Goal: Task Accomplishment & Management: Use online tool/utility

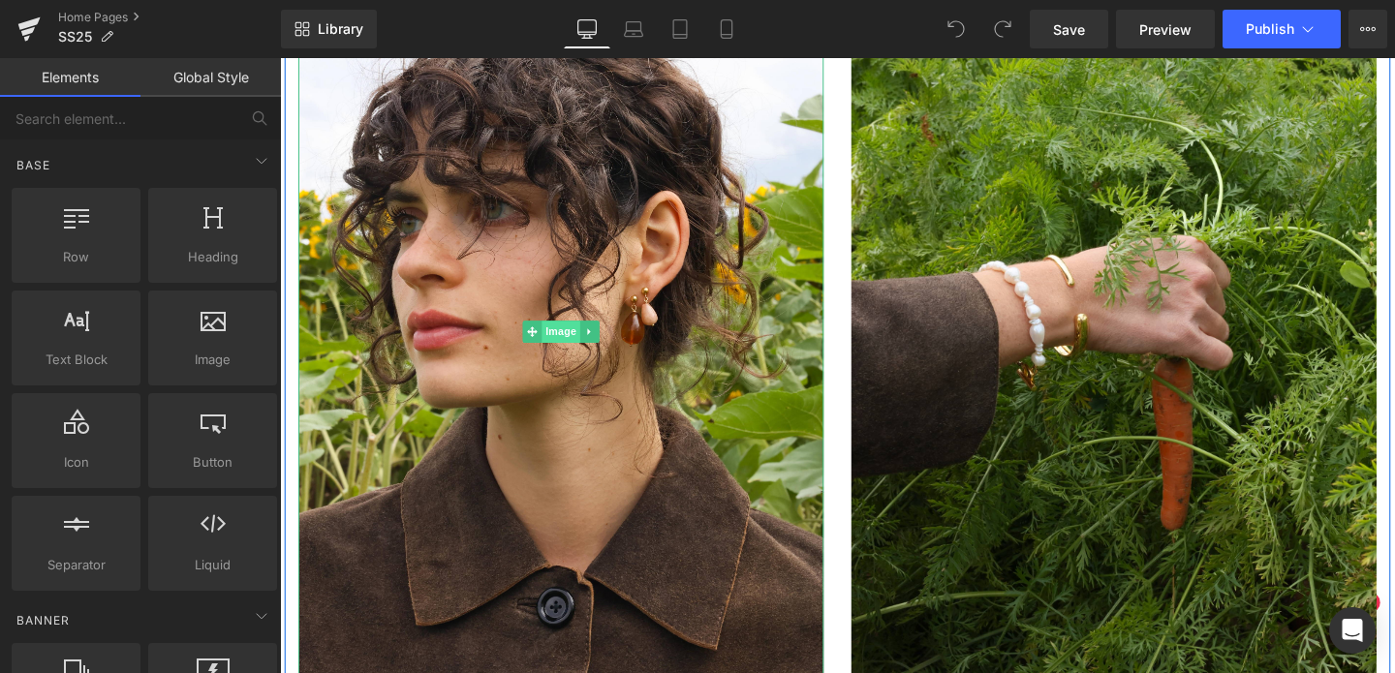
click at [573, 346] on span "Image" at bounding box center [575, 345] width 41 height 23
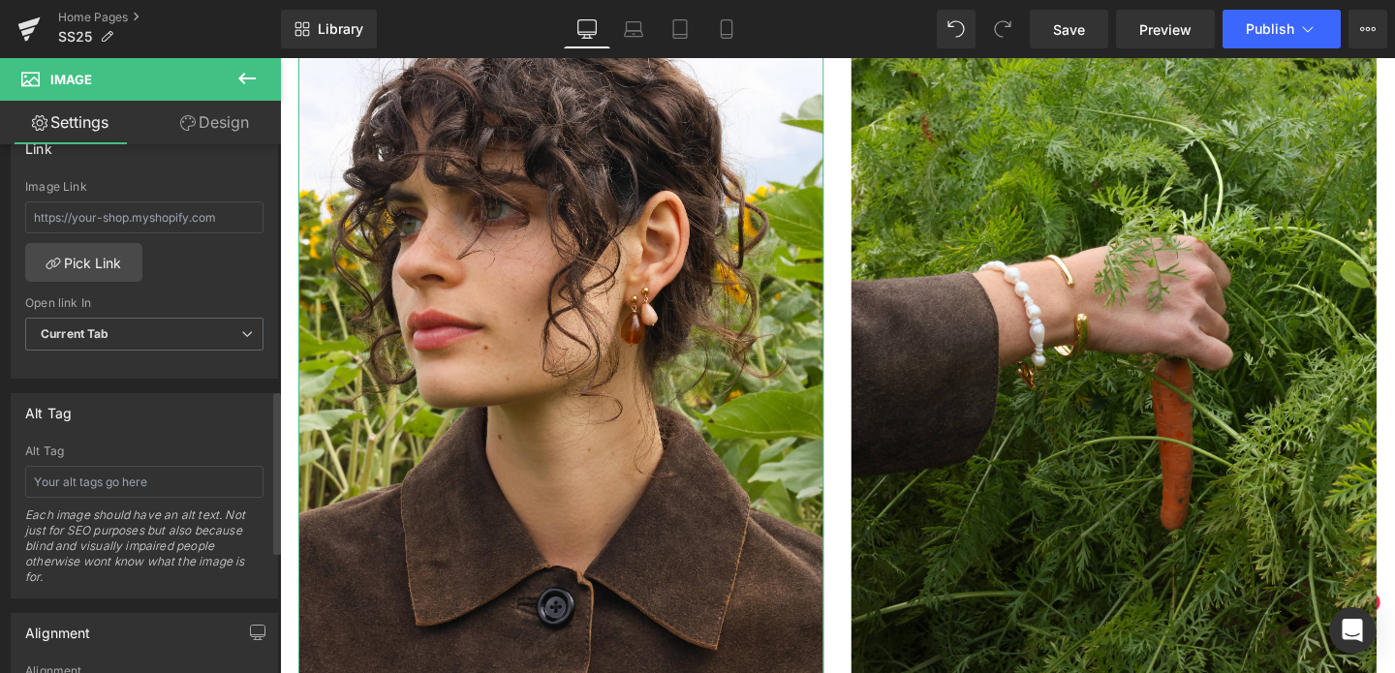
scroll to position [780, 0]
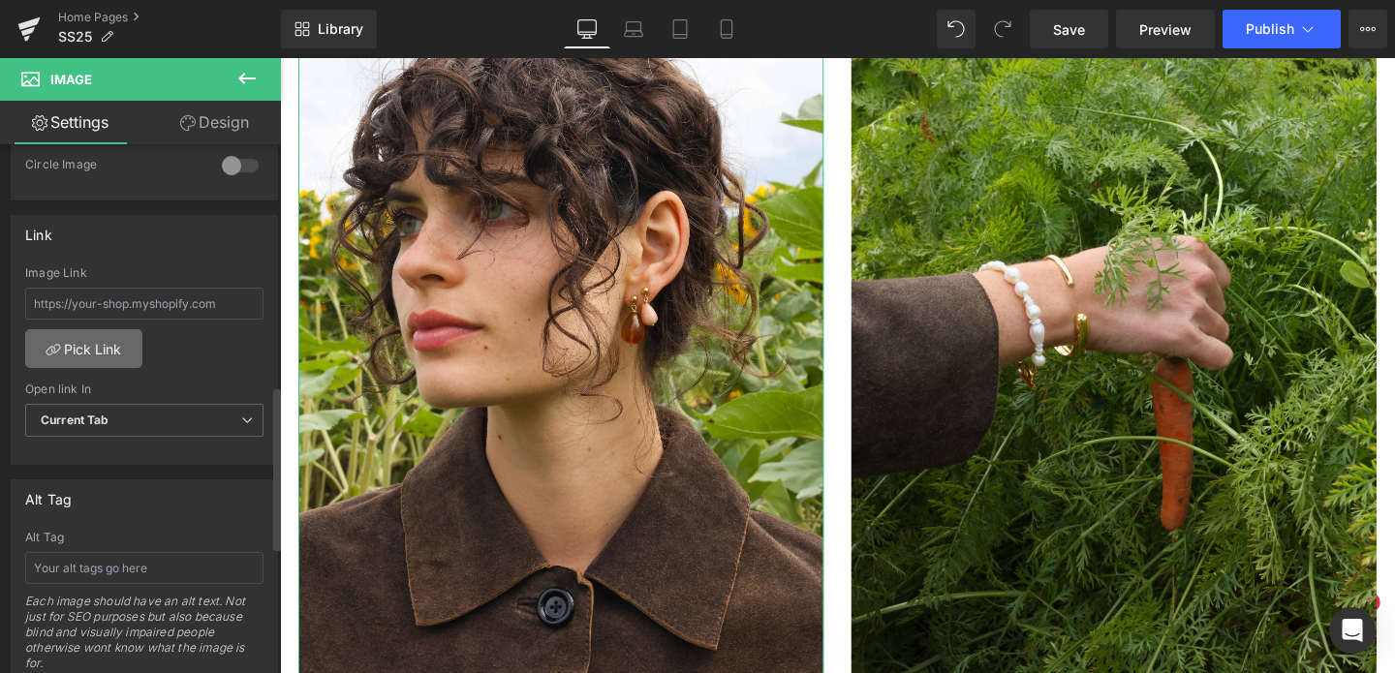
click at [100, 355] on link "Pick Link" at bounding box center [83, 348] width 117 height 39
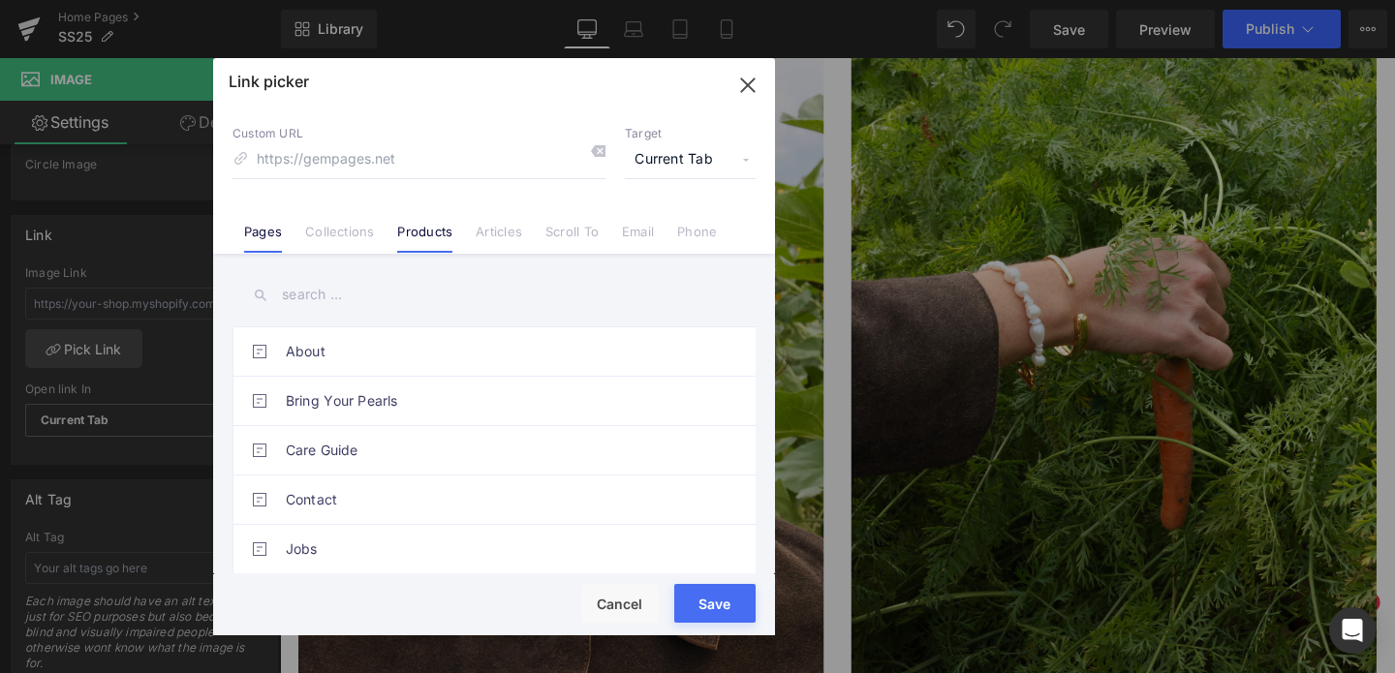
click at [435, 230] on link "Products" at bounding box center [424, 238] width 55 height 29
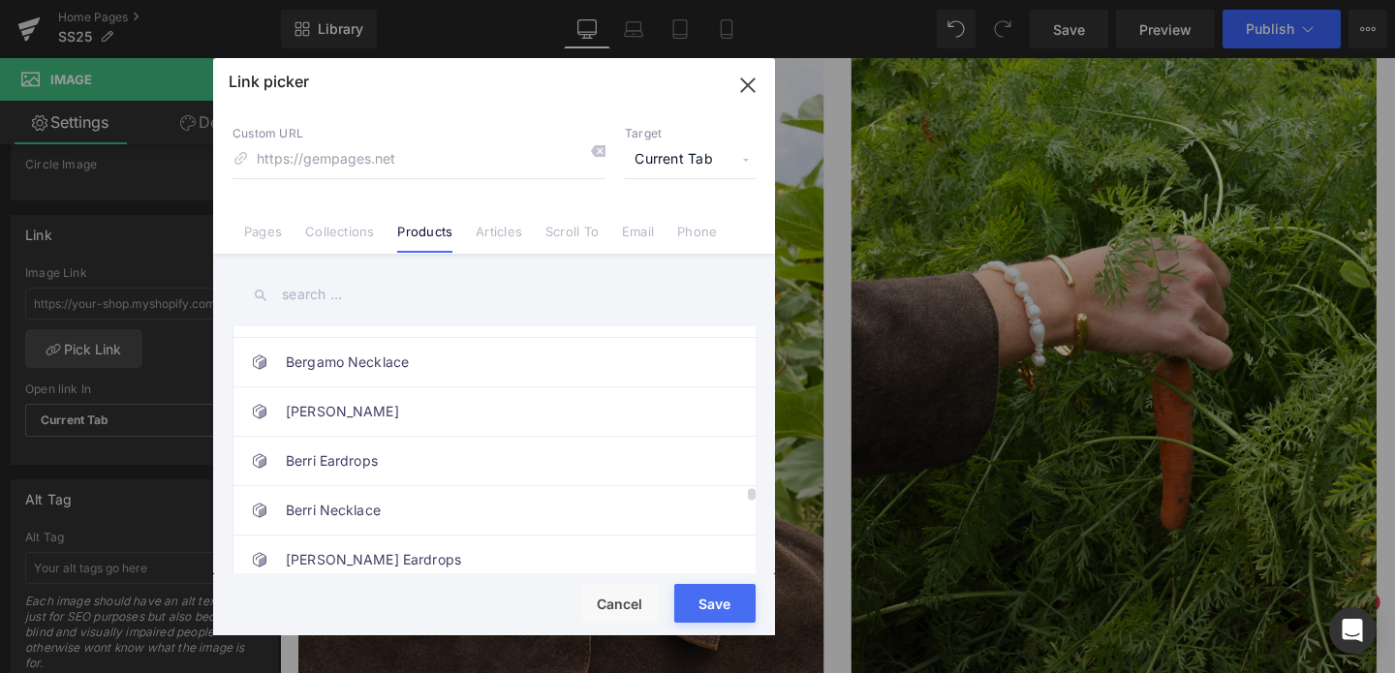
scroll to position [3328, 0]
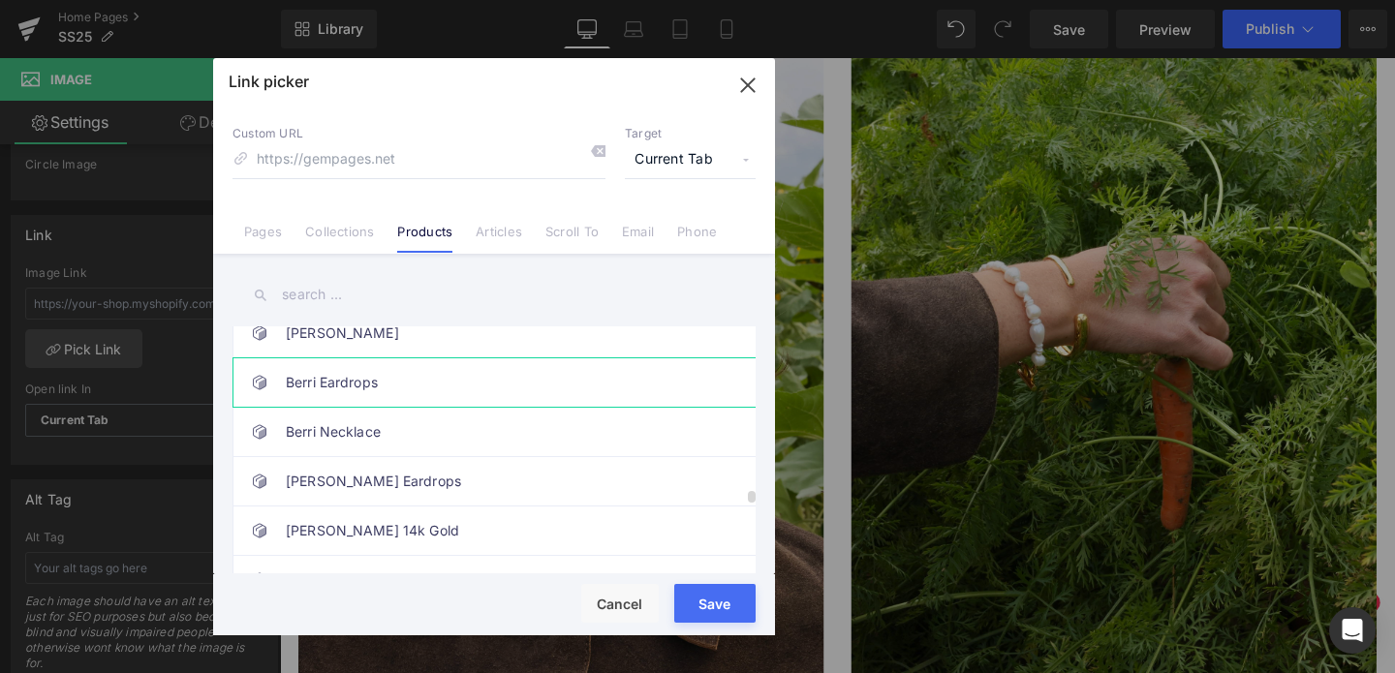
click at [426, 383] on link "Berri Eardrops" at bounding box center [499, 382] width 426 height 48
type input "/products/untitled-sep1_13-47"
click at [731, 607] on button "Save" at bounding box center [714, 603] width 81 height 39
type input "/products/untitled-sep1_13-47"
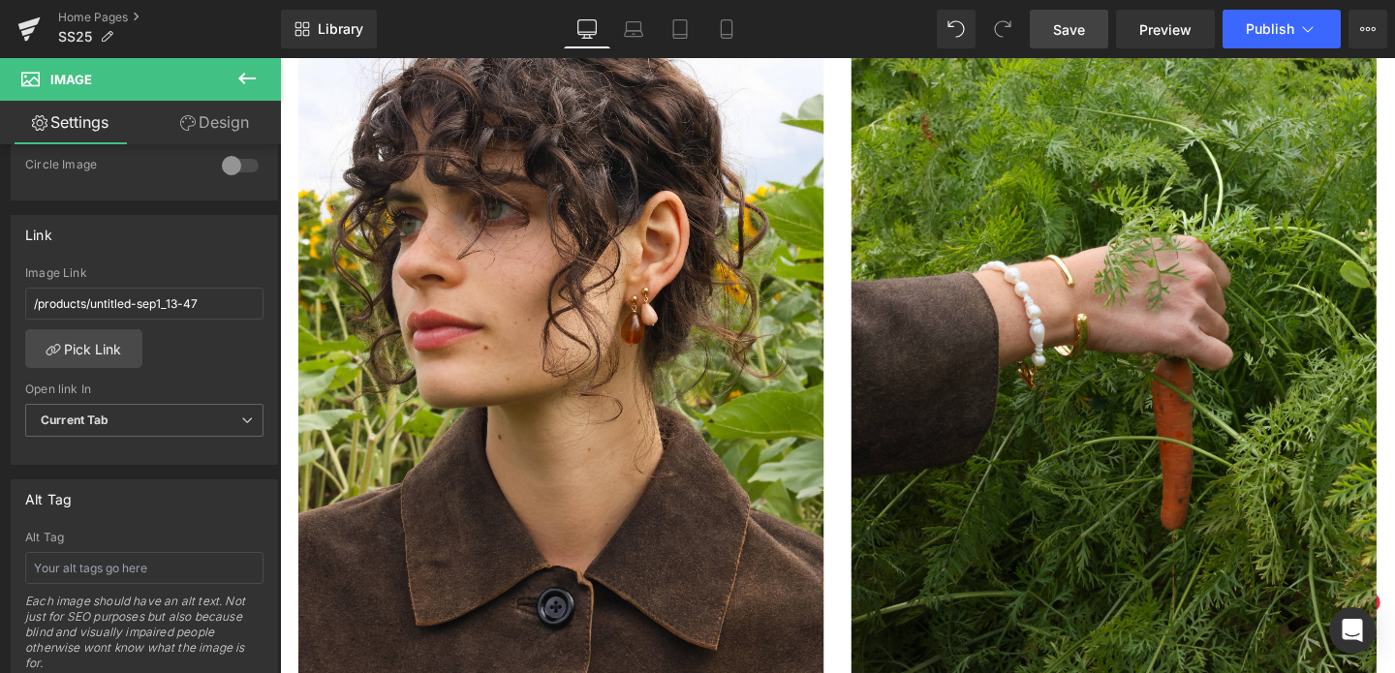
click at [1081, 27] on span "Save" at bounding box center [1069, 29] width 32 height 20
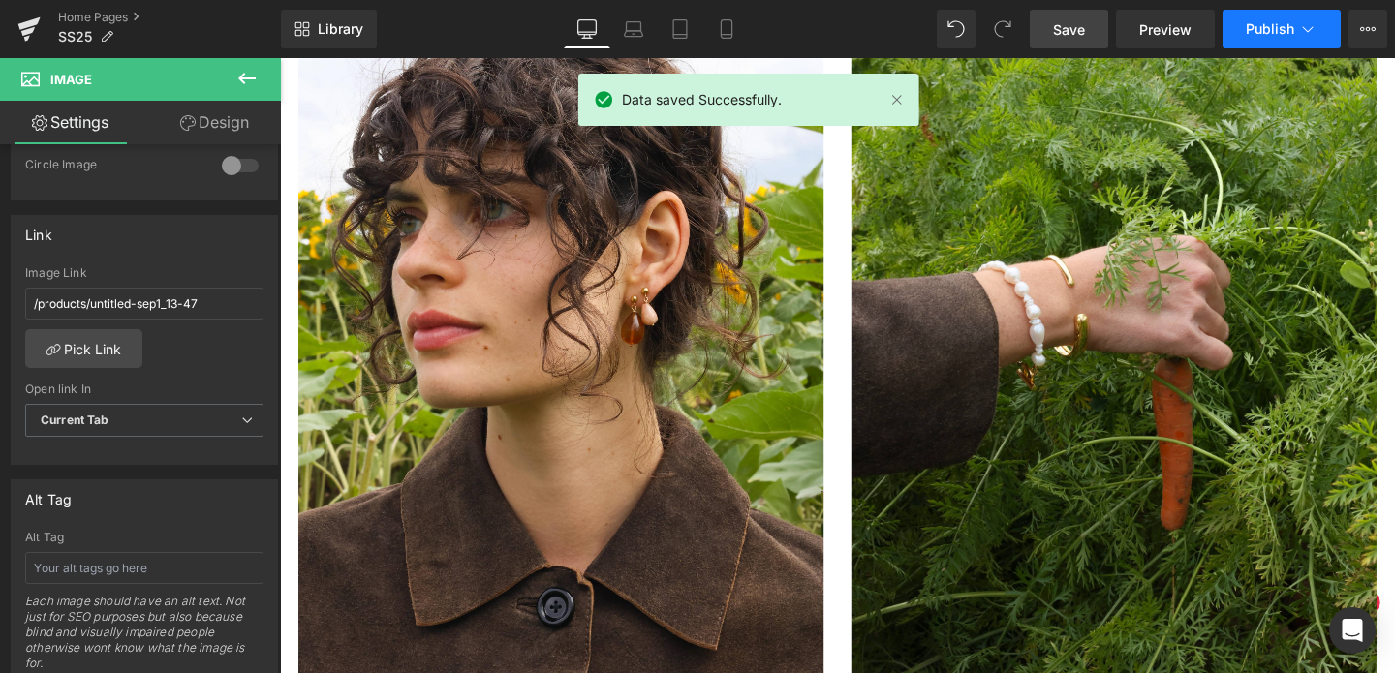
click at [1258, 24] on span "Publish" at bounding box center [1270, 28] width 48 height 15
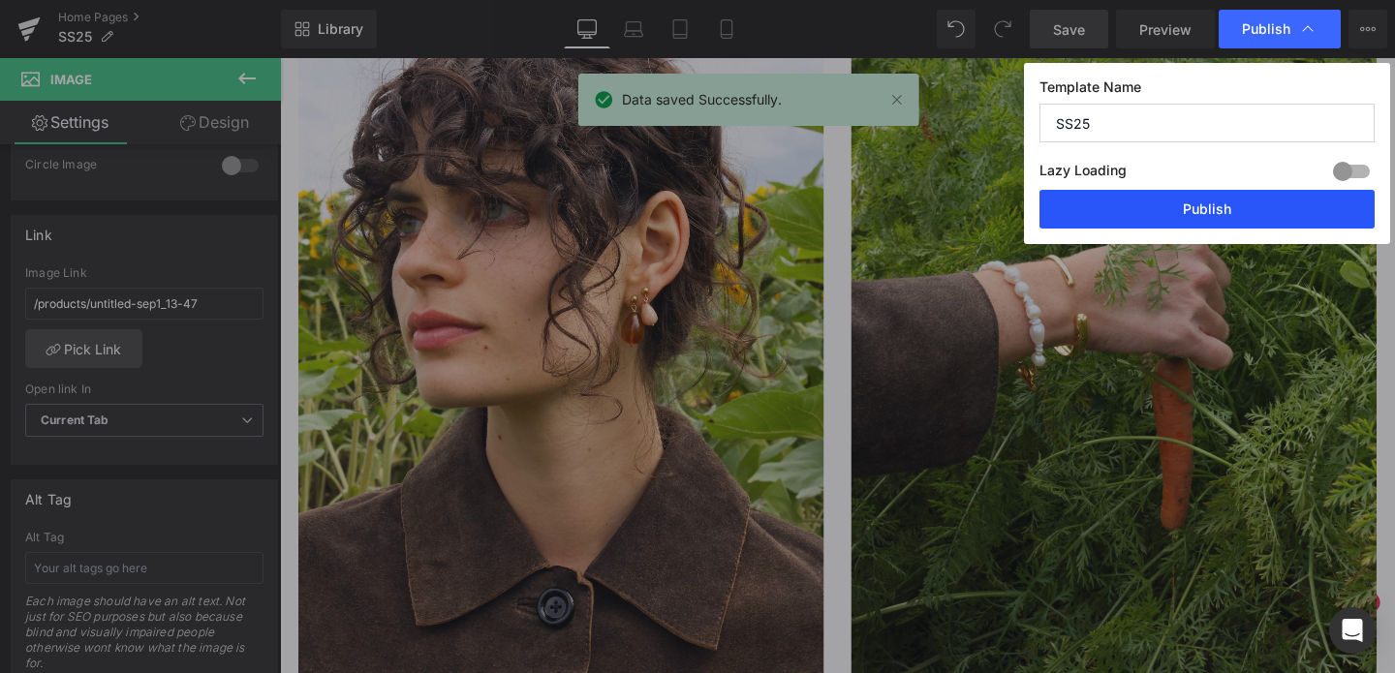
click at [1209, 204] on button "Publish" at bounding box center [1206, 209] width 335 height 39
